Goal: Information Seeking & Learning: Understand process/instructions

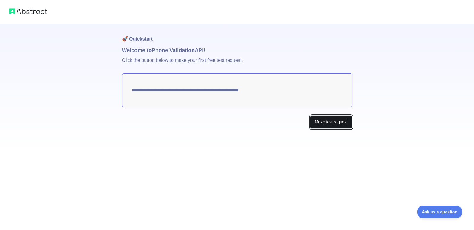
click at [323, 125] on button "Make test request" at bounding box center [331, 121] width 42 height 13
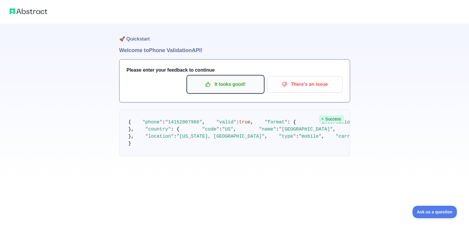
click at [222, 87] on p "It looks good!" at bounding box center [225, 84] width 67 height 10
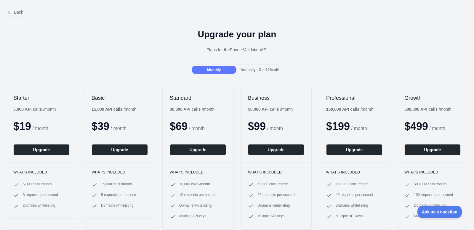
click at [0, 10] on div "Back" at bounding box center [237, 12] width 474 height 20
click at [5, 10] on button "Back" at bounding box center [15, 12] width 24 height 10
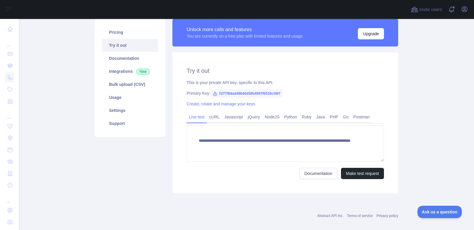
scroll to position [51, 0]
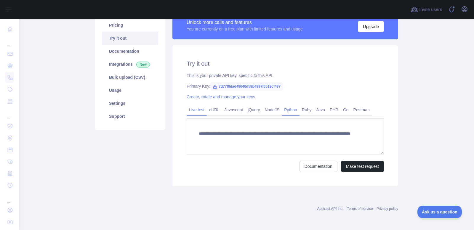
click at [289, 112] on link "Python" at bounding box center [291, 109] width 18 height 9
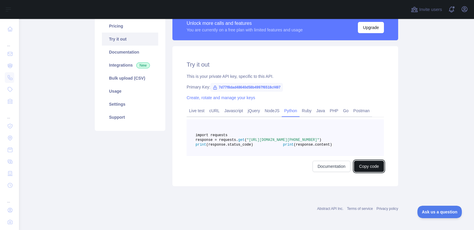
click at [362, 172] on button "Copy code" at bounding box center [369, 166] width 30 height 11
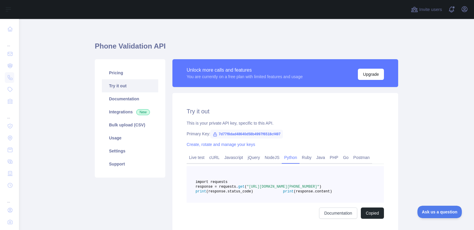
scroll to position [0, 0]
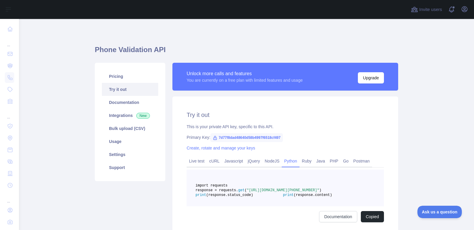
click at [271, 138] on span "7d77f8dad48640d58b4997f6518cf497" at bounding box center [246, 137] width 73 height 9
copy span "7d77f8dad48640d58b4997f6518cf497"
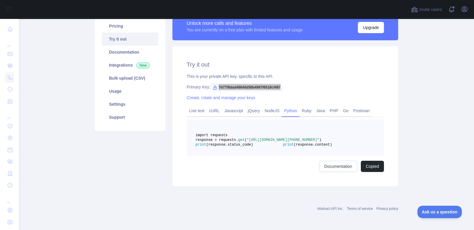
scroll to position [65, 0]
click at [121, 85] on link "Usage" at bounding box center [130, 91] width 56 height 13
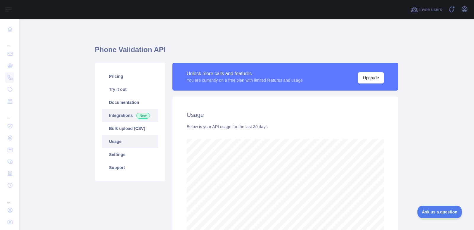
click at [123, 117] on link "Integrations New" at bounding box center [130, 115] width 56 height 13
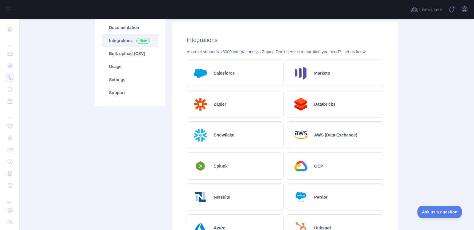
scroll to position [64, 0]
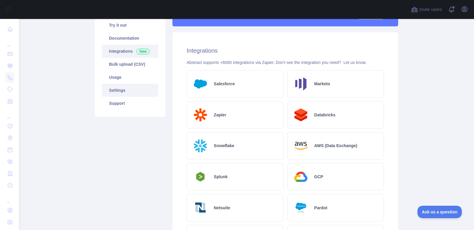
click at [122, 96] on link "Settings" at bounding box center [130, 90] width 56 height 13
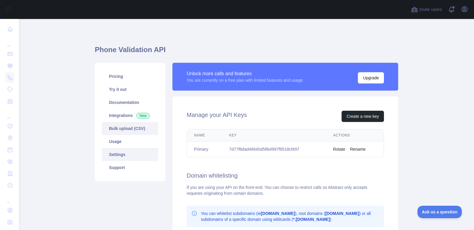
click at [120, 128] on link "Bulk upload (CSV)" at bounding box center [130, 128] width 56 height 13
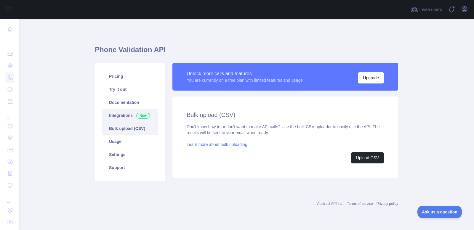
click at [121, 112] on link "Integrations New" at bounding box center [130, 115] width 56 height 13
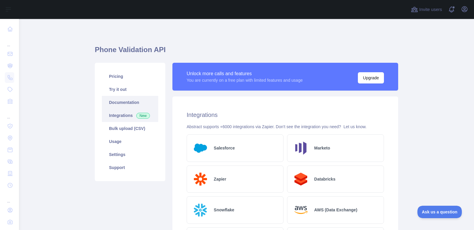
click at [126, 102] on link "Documentation" at bounding box center [130, 102] width 56 height 13
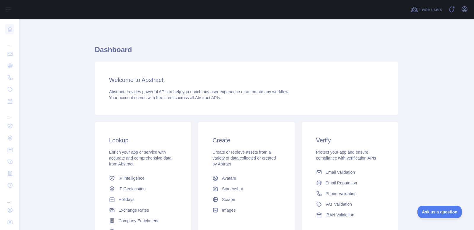
drag, startPoint x: 101, startPoint y: 50, endPoint x: 68, endPoint y: 44, distance: 33.0
click at [100, 50] on h1 "Dashboard" at bounding box center [246, 52] width 303 height 14
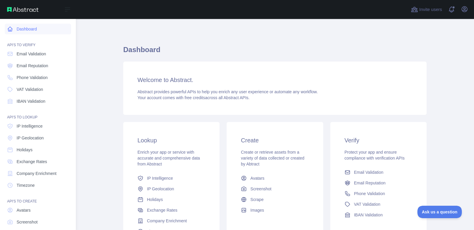
click at [12, 28] on icon at bounding box center [10, 29] width 4 height 4
click at [29, 30] on link "Dashboard" at bounding box center [38, 29] width 66 height 11
